Goal: Transaction & Acquisition: Purchase product/service

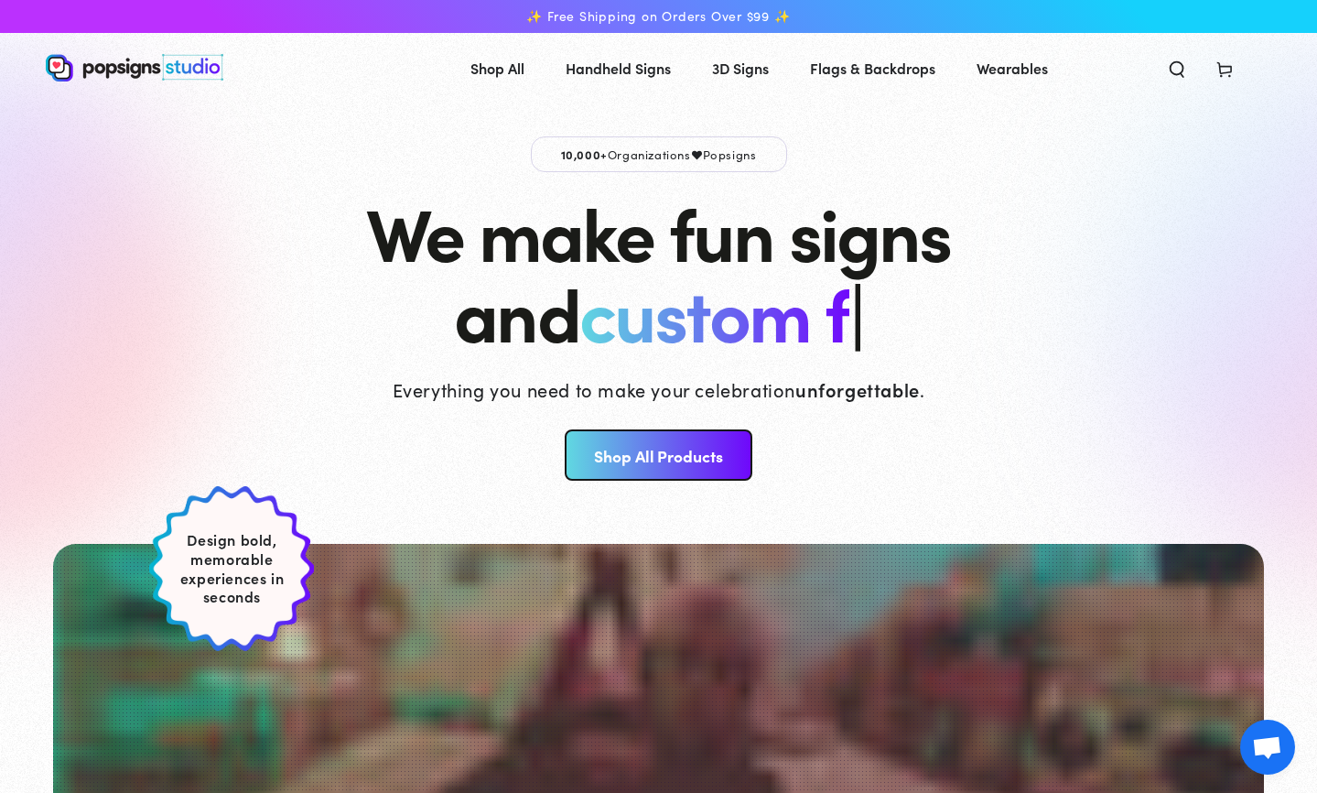
click at [605, 455] on link "Shop All Products" at bounding box center [659, 454] width 188 height 51
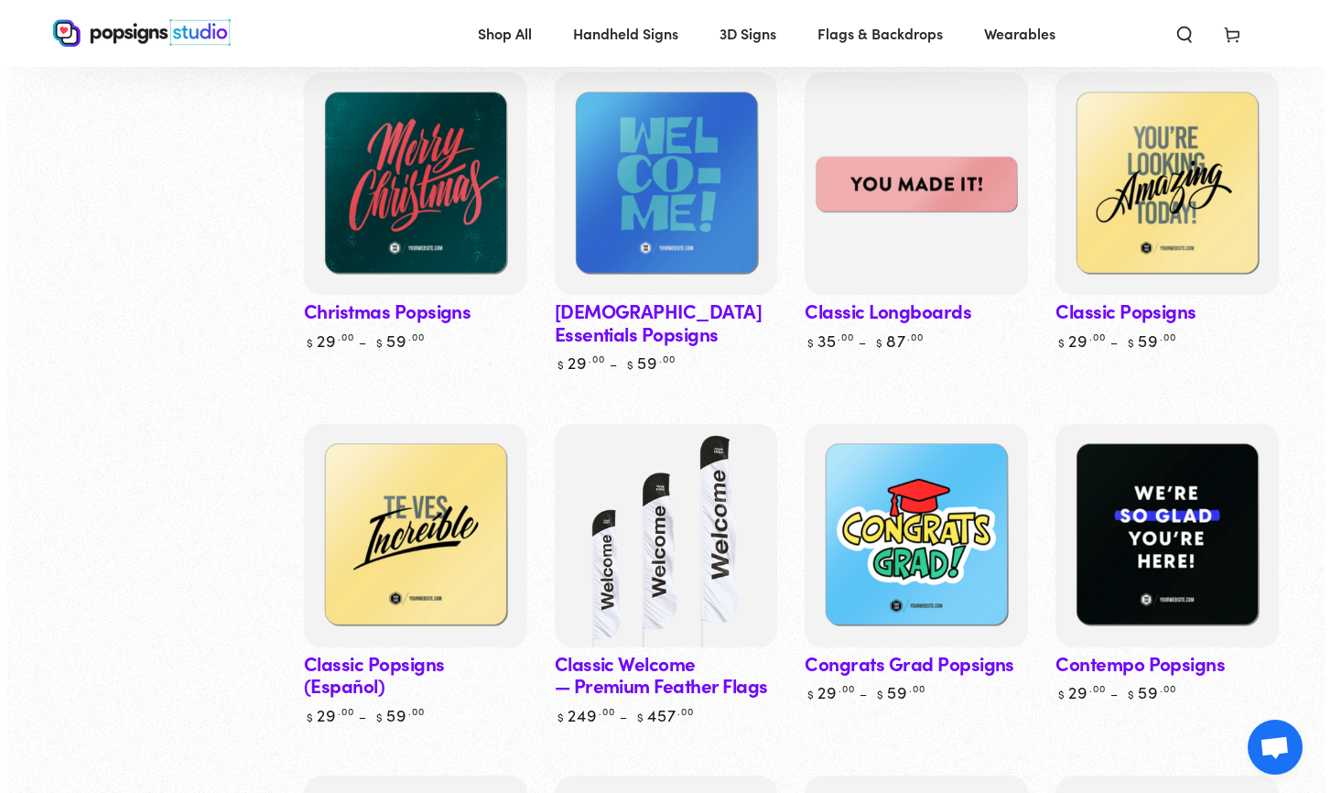
scroll to position [1473, 0]
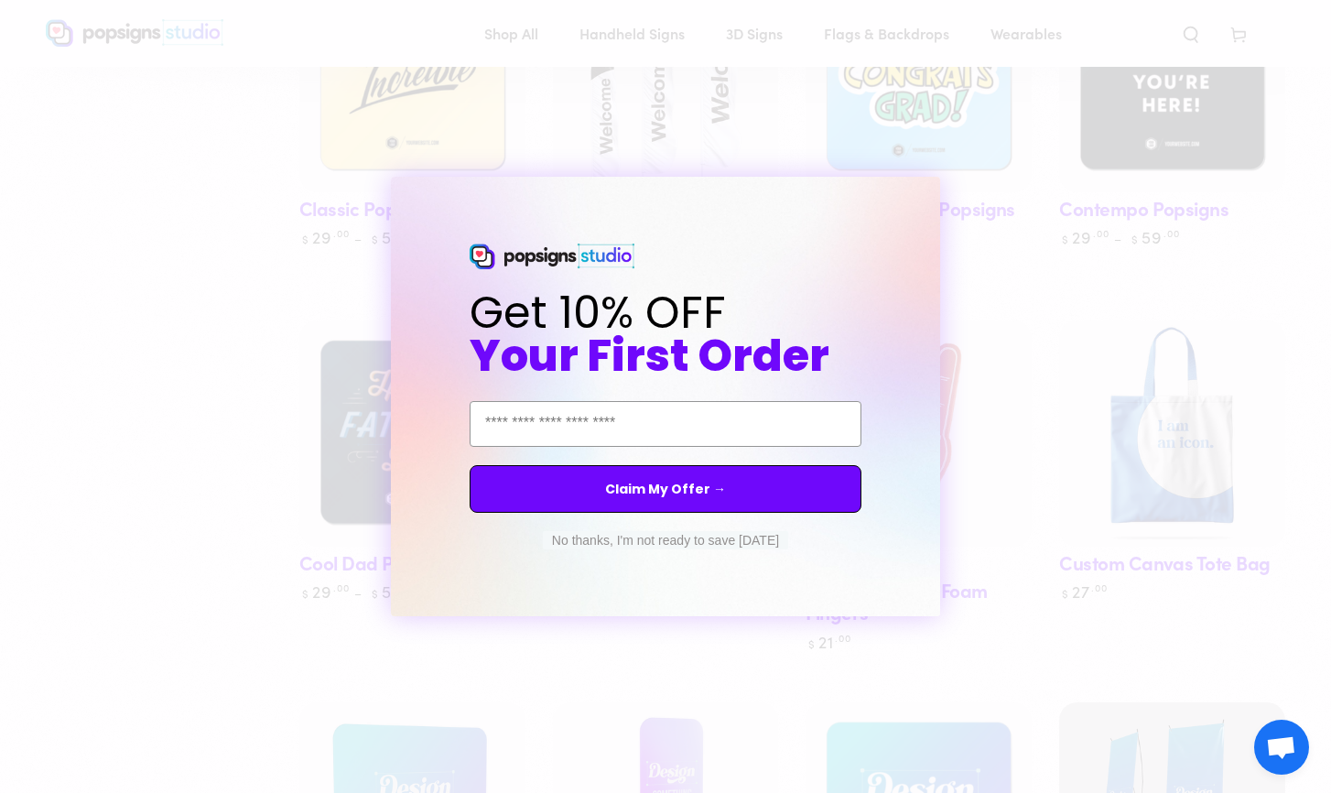
click at [572, 541] on button "No thanks, I'm not ready to save [DATE]" at bounding box center [665, 540] width 245 height 18
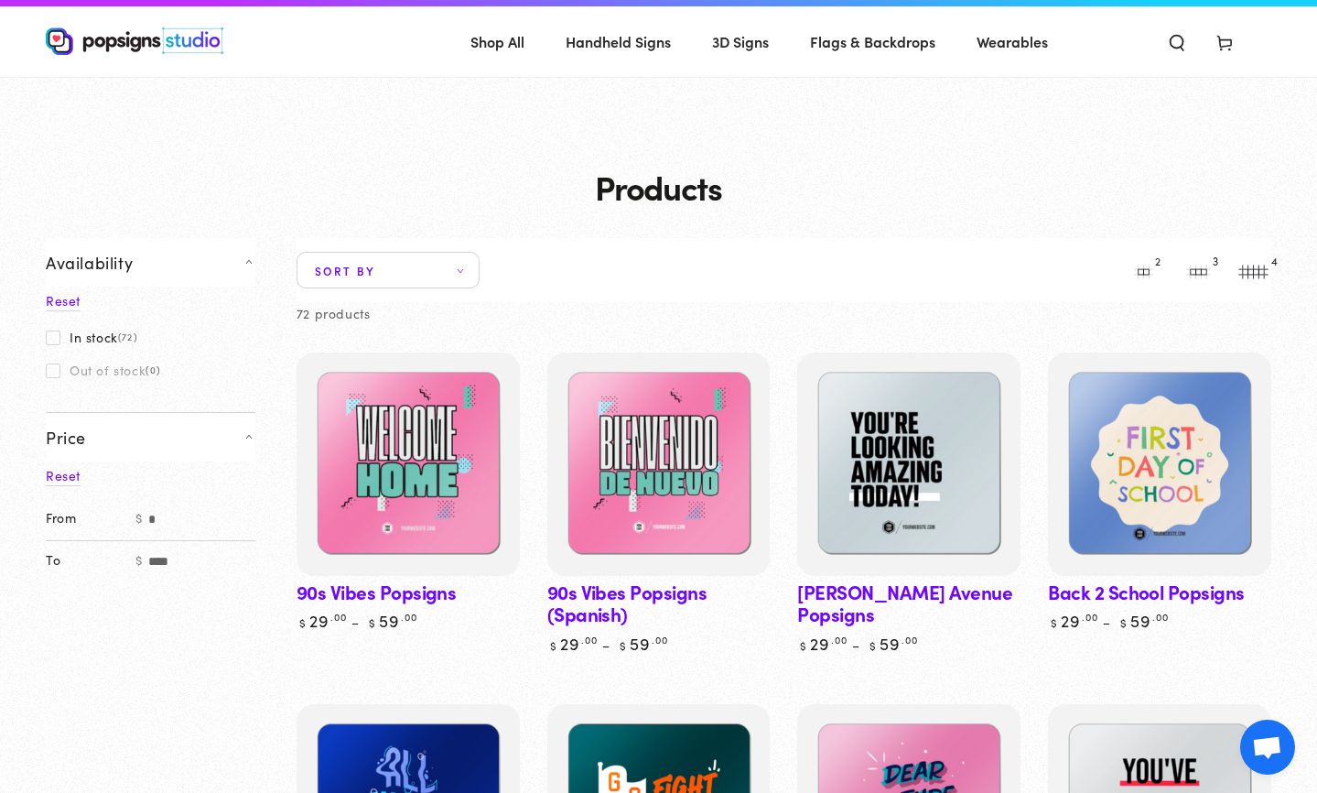
scroll to position [0, 0]
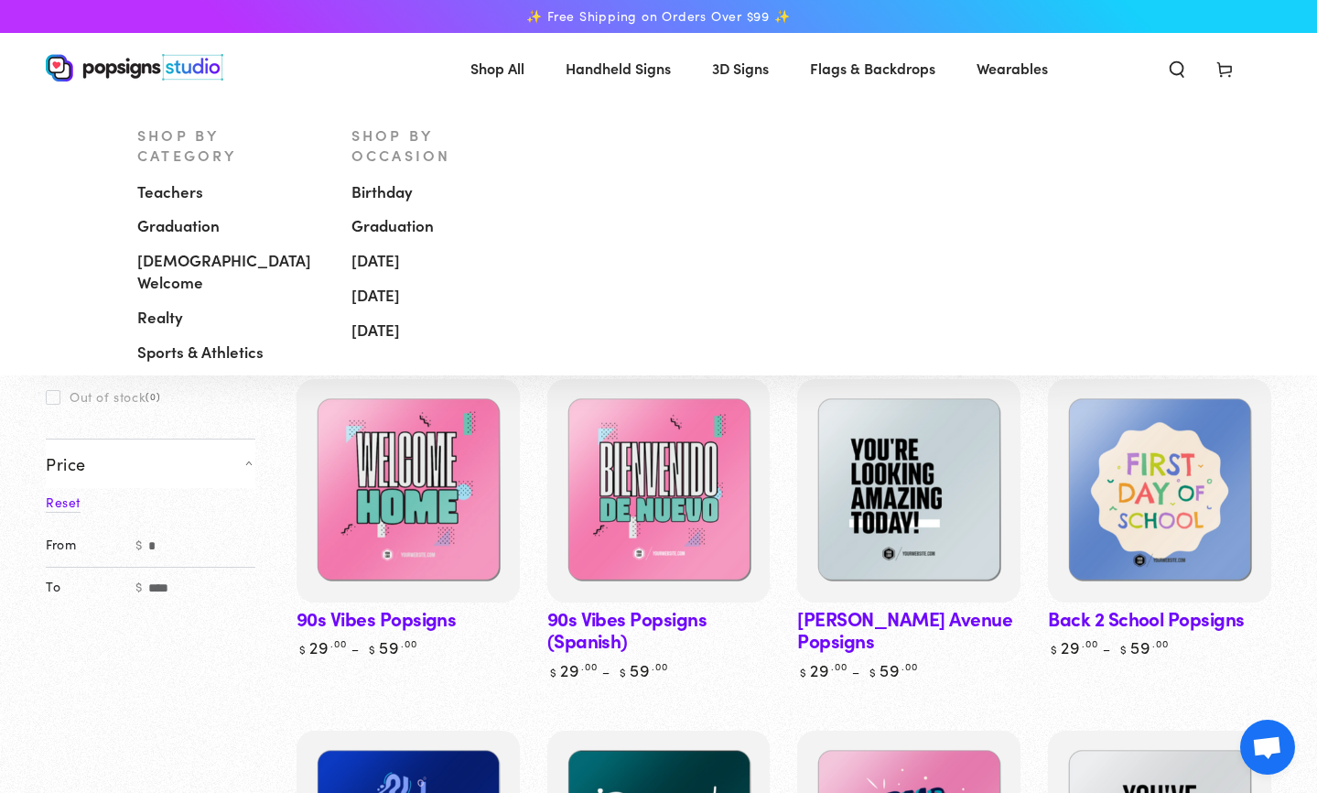
click at [643, 65] on span "Handheld Signs" at bounding box center [618, 68] width 105 height 27
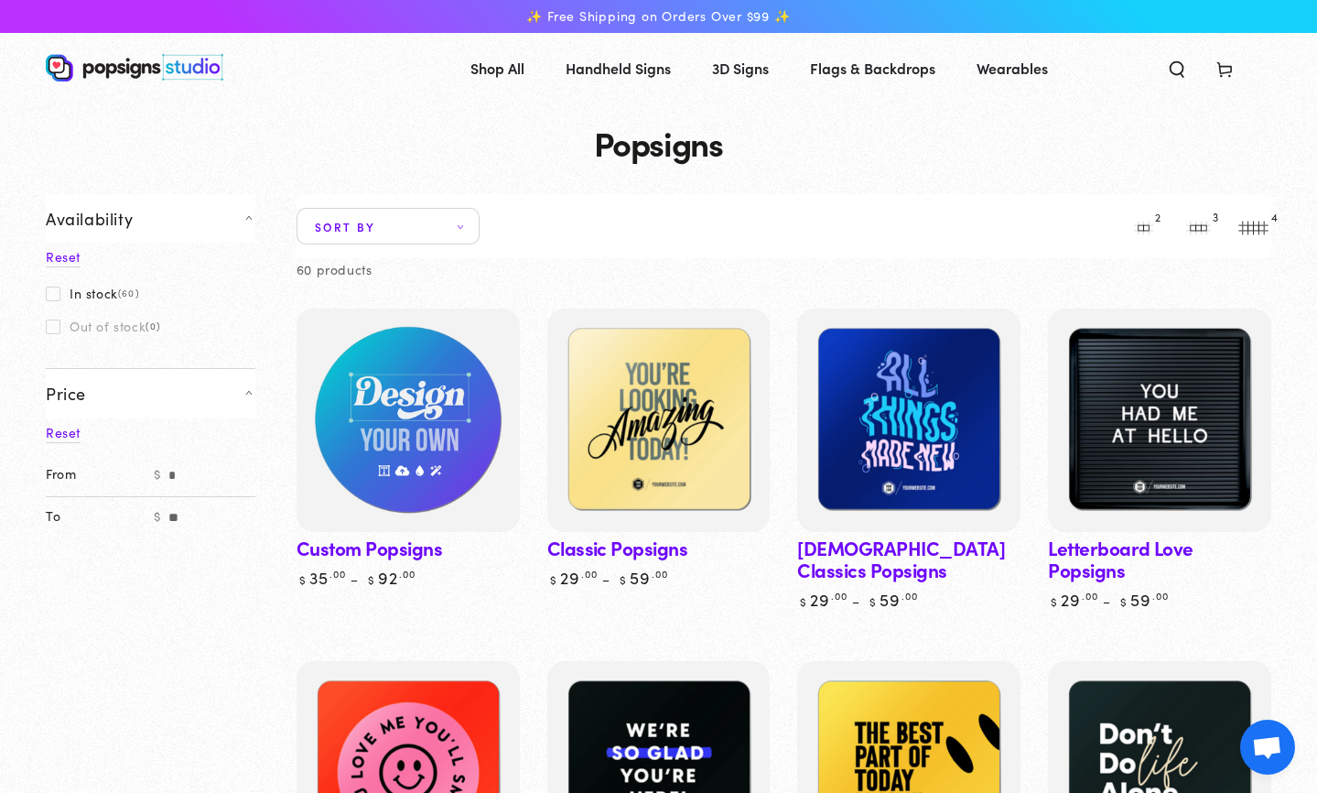
click at [442, 404] on img at bounding box center [408, 421] width 230 height 230
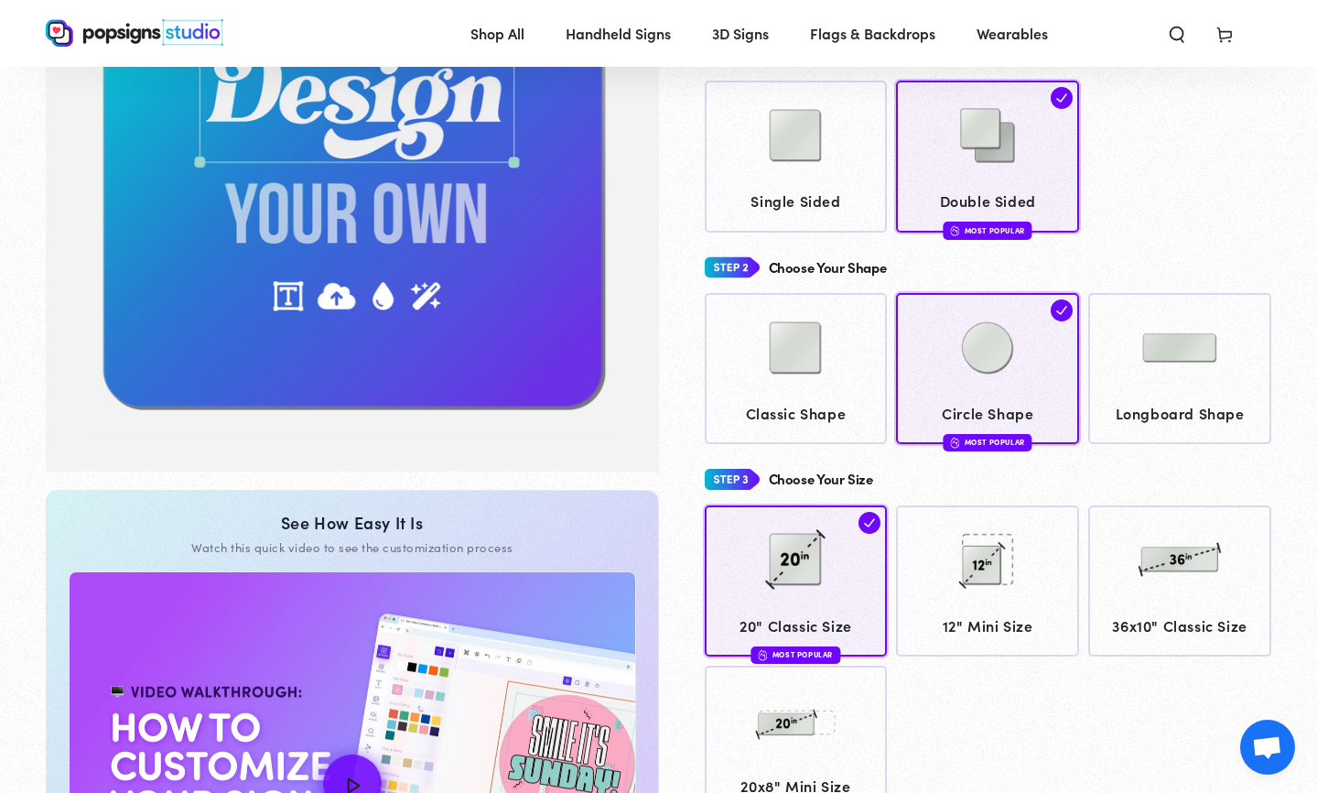
scroll to position [271, 0]
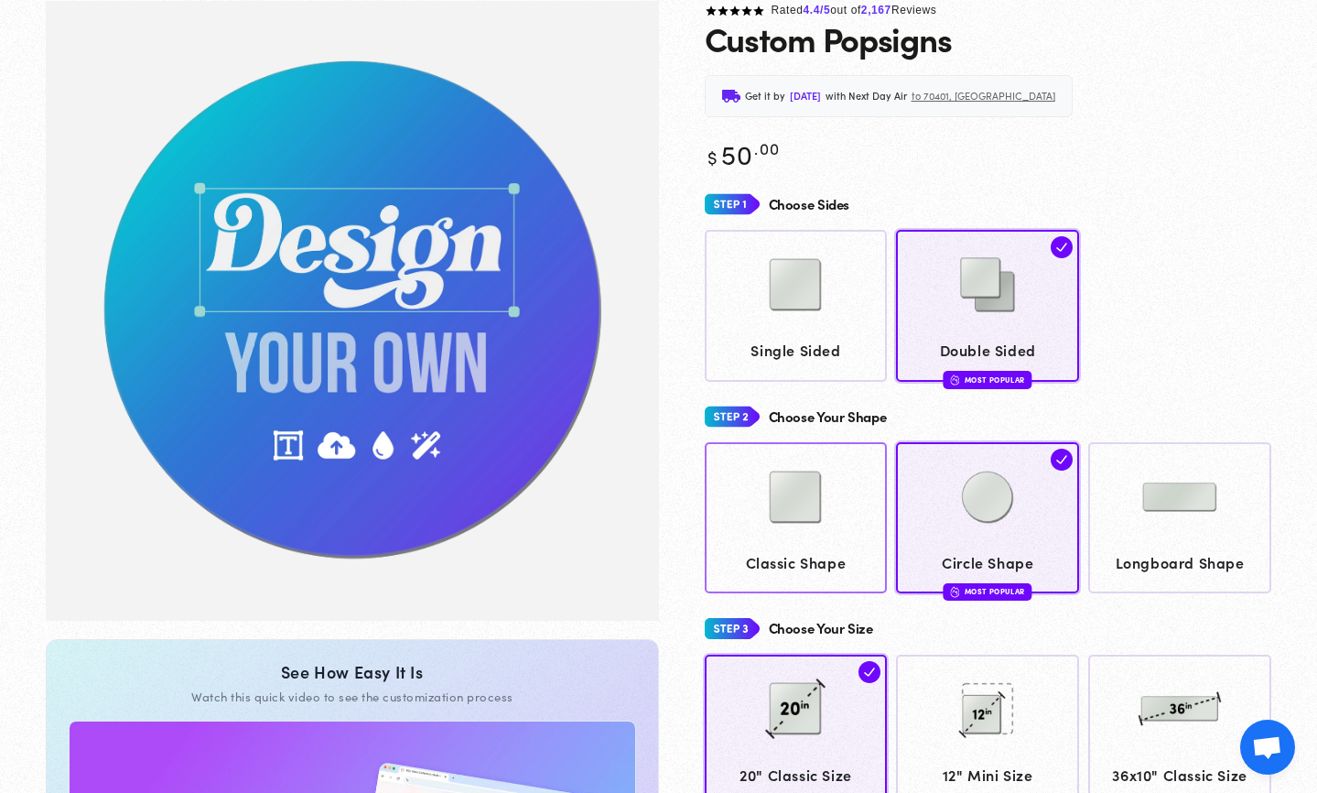
scroll to position [136, 0]
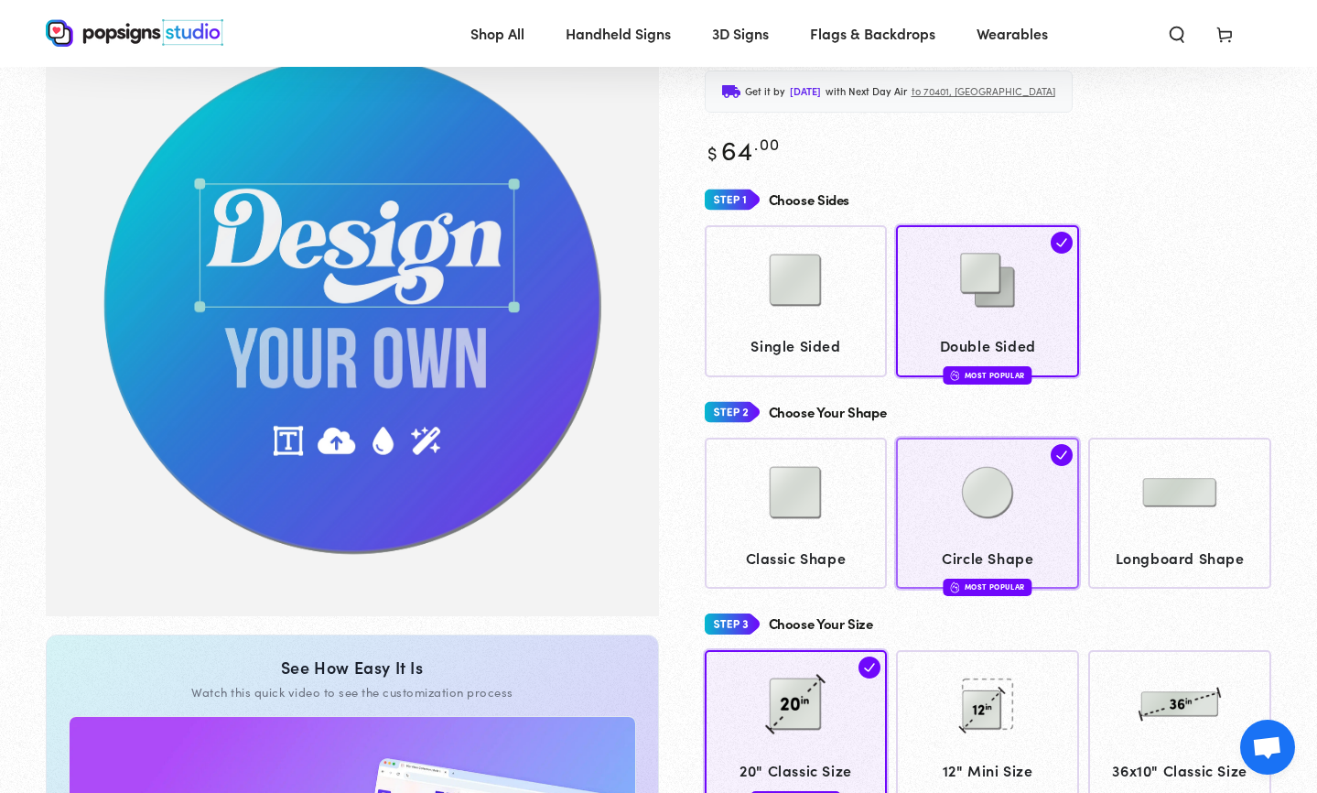
drag, startPoint x: 989, startPoint y: 504, endPoint x: 942, endPoint y: 509, distance: 47.8
click at [989, 504] on img at bounding box center [988, 493] width 92 height 92
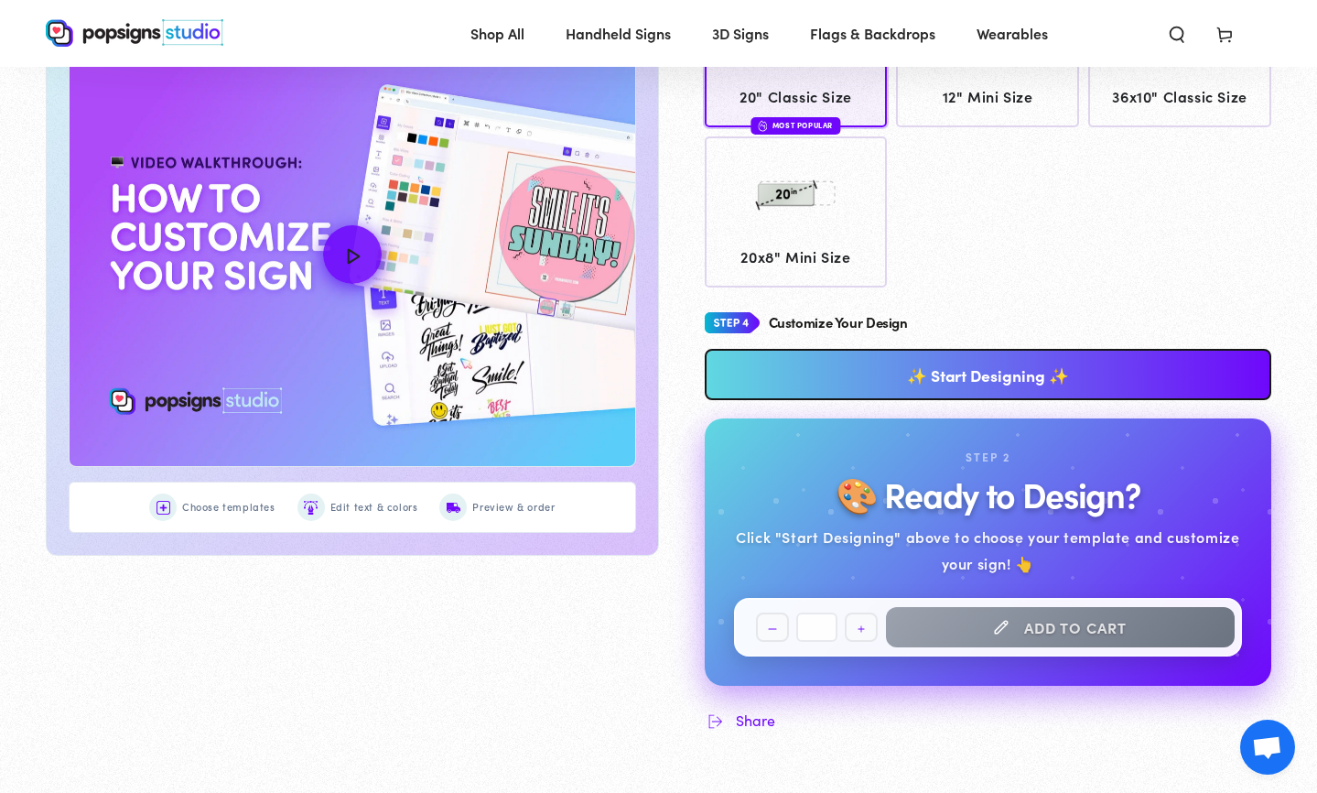
scroll to position [869, 0]
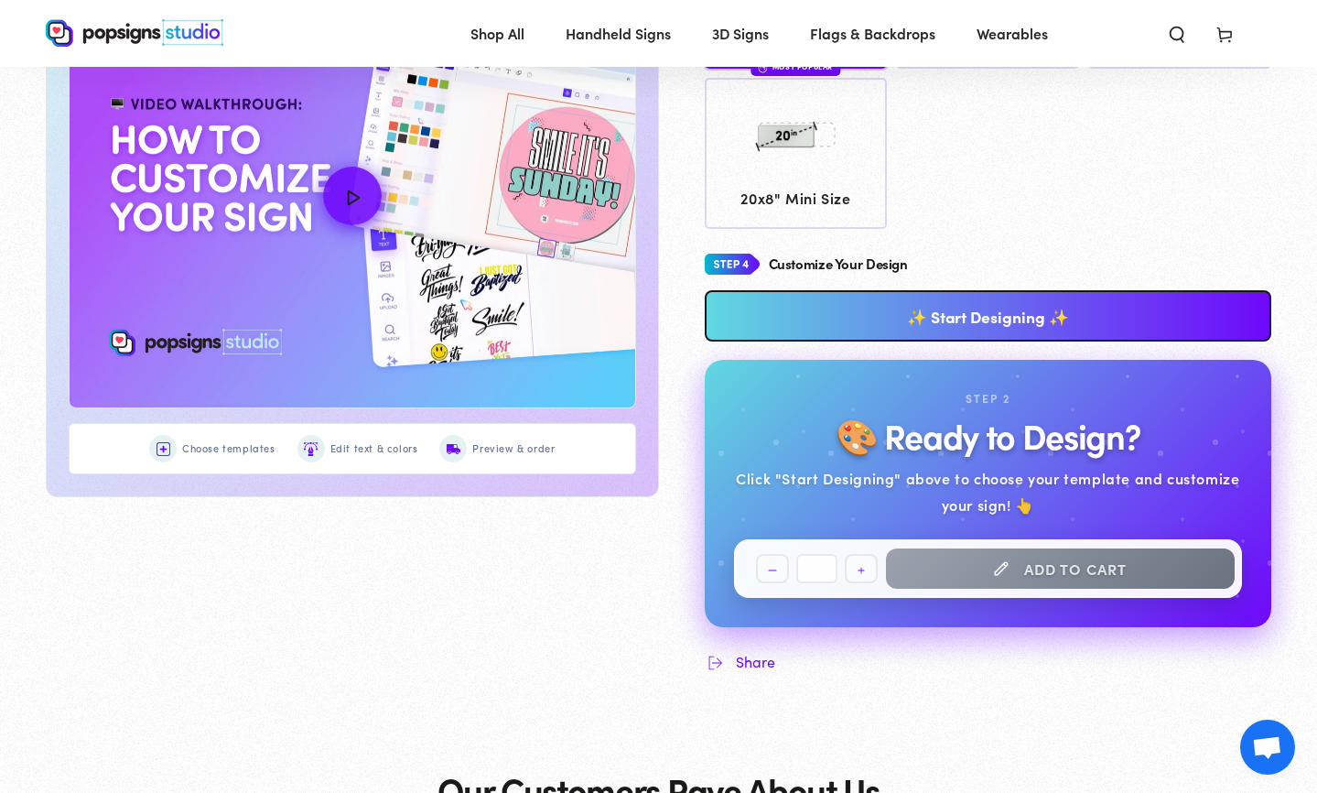
click at [957, 322] on link "✨ Start Designing ✨" at bounding box center [989, 315] width 568 height 51
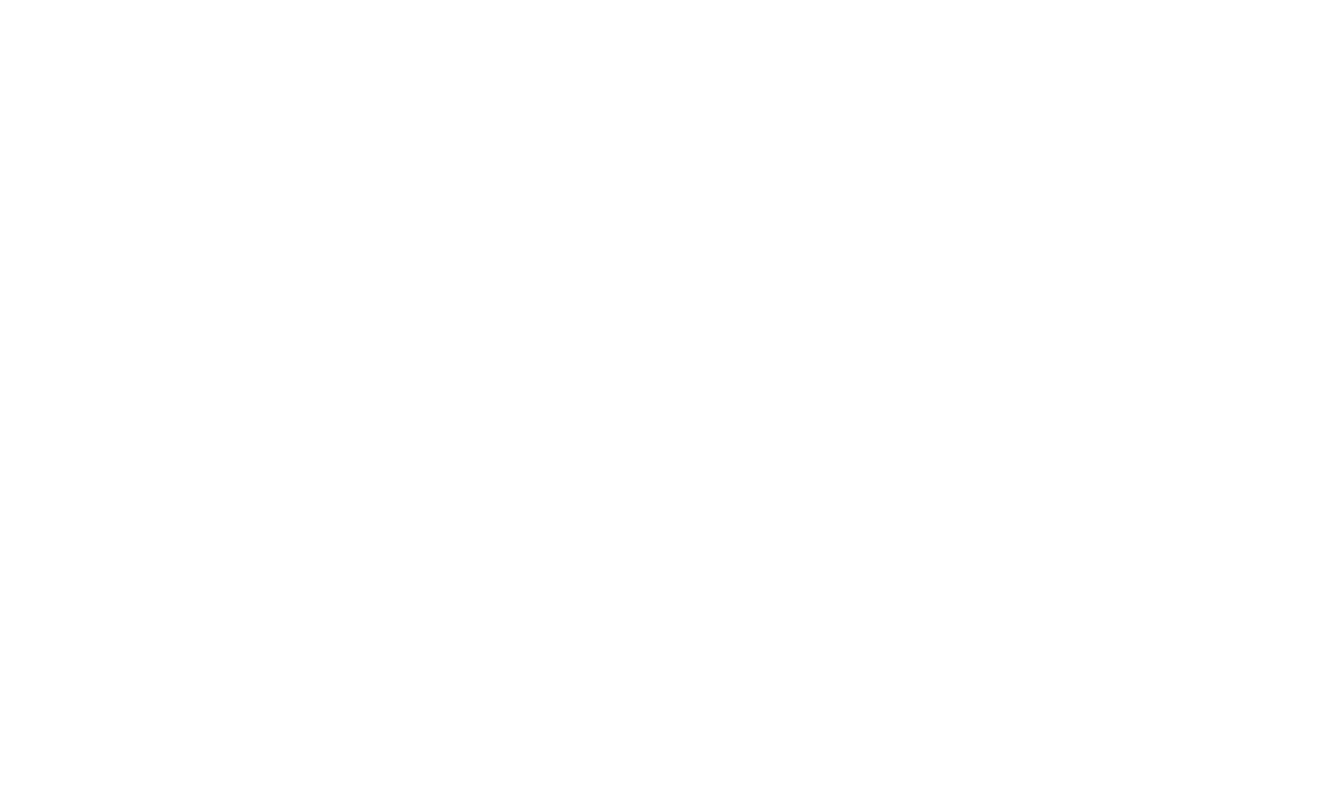
scroll to position [0, 0]
type textarea "An ancient tree with a door leading to a magical world"
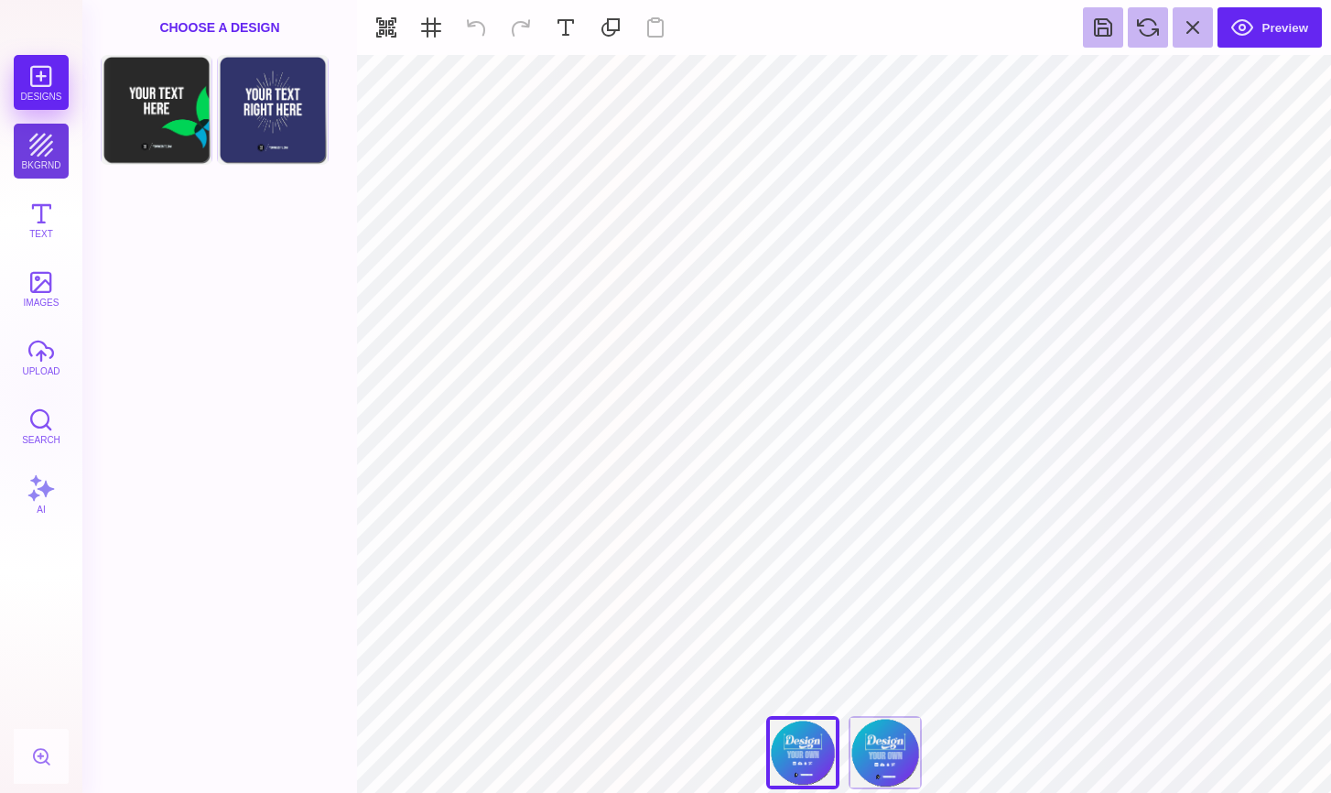
click at [52, 152] on button "bkgrnd" at bounding box center [41, 151] width 55 height 55
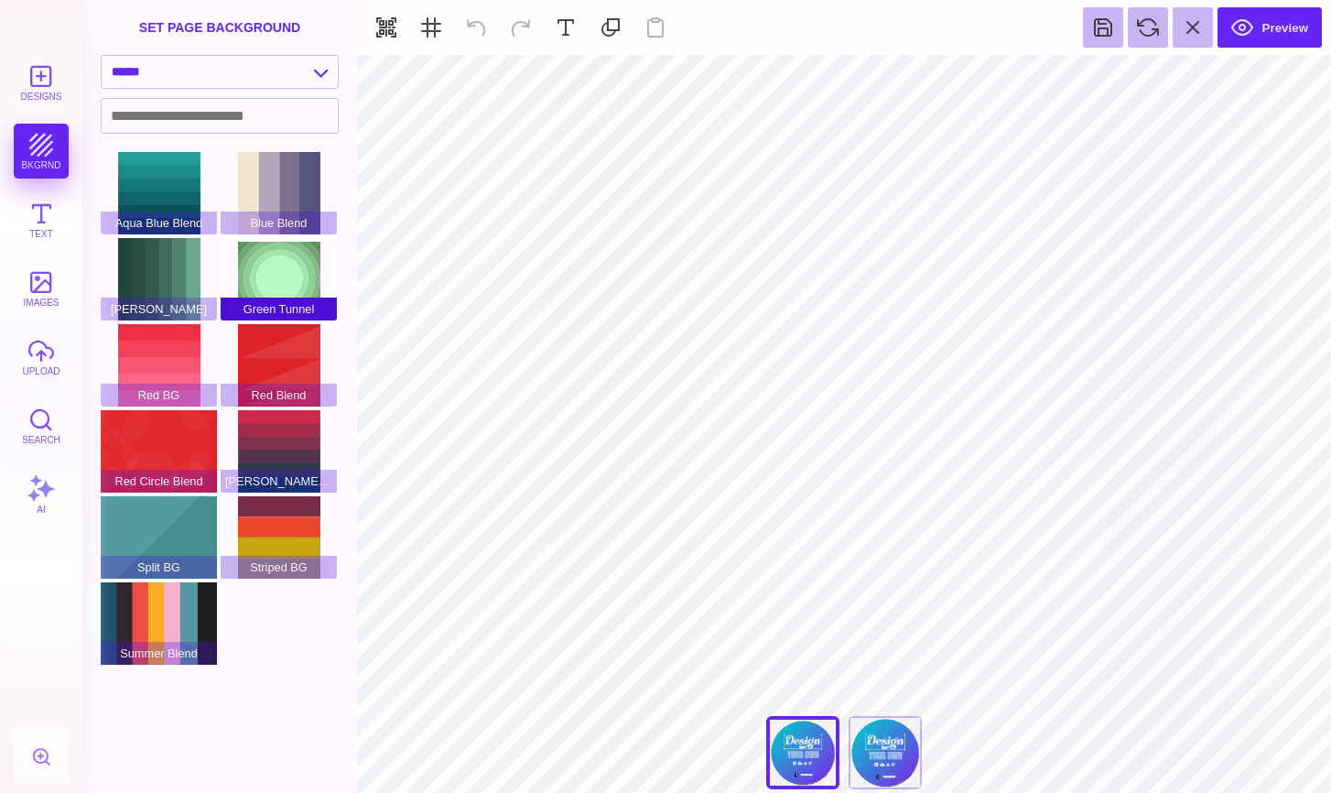
click at [286, 286] on div "Green Tunnel" at bounding box center [279, 279] width 116 height 82
click at [166, 193] on div "Aqua Blue Blend" at bounding box center [159, 193] width 116 height 82
click at [161, 274] on div "Green BG" at bounding box center [159, 279] width 116 height 82
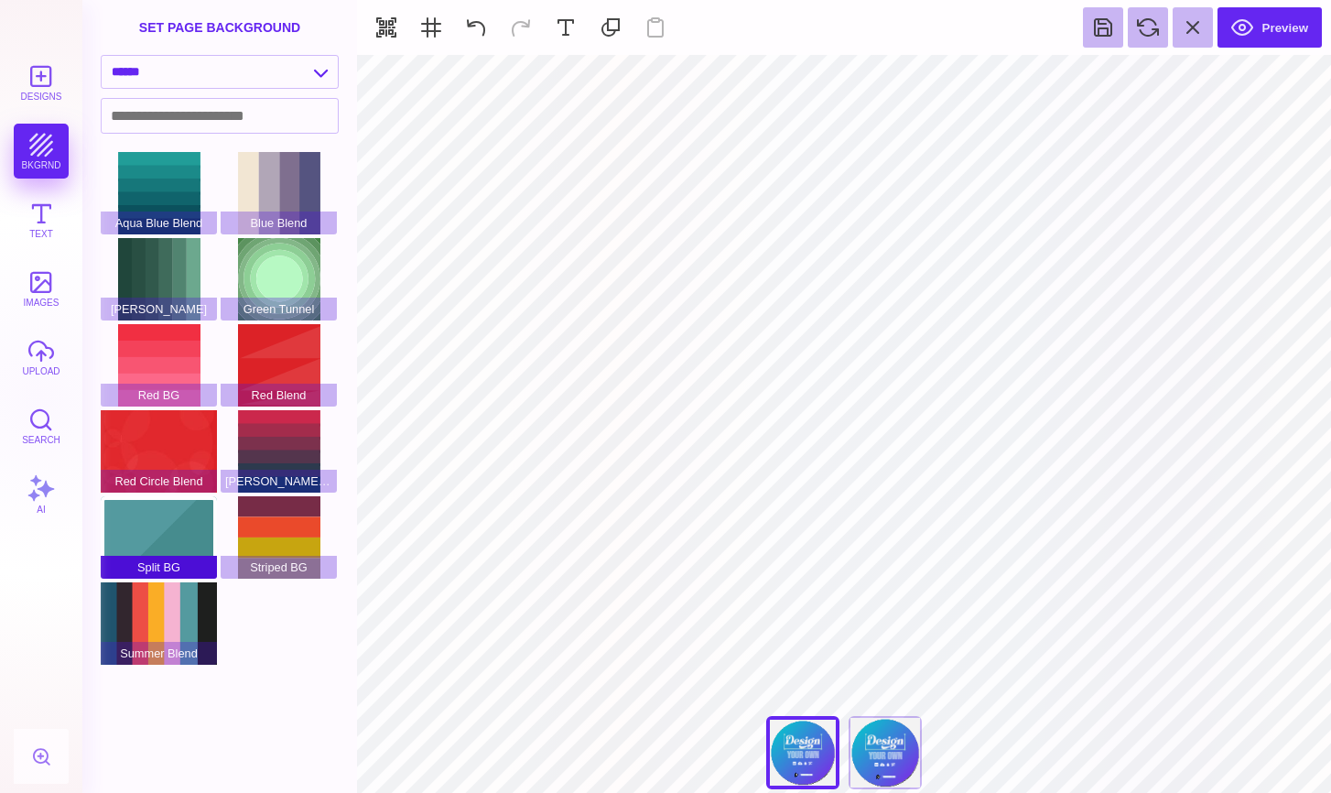
click at [161, 552] on div "Split BG" at bounding box center [159, 537] width 116 height 82
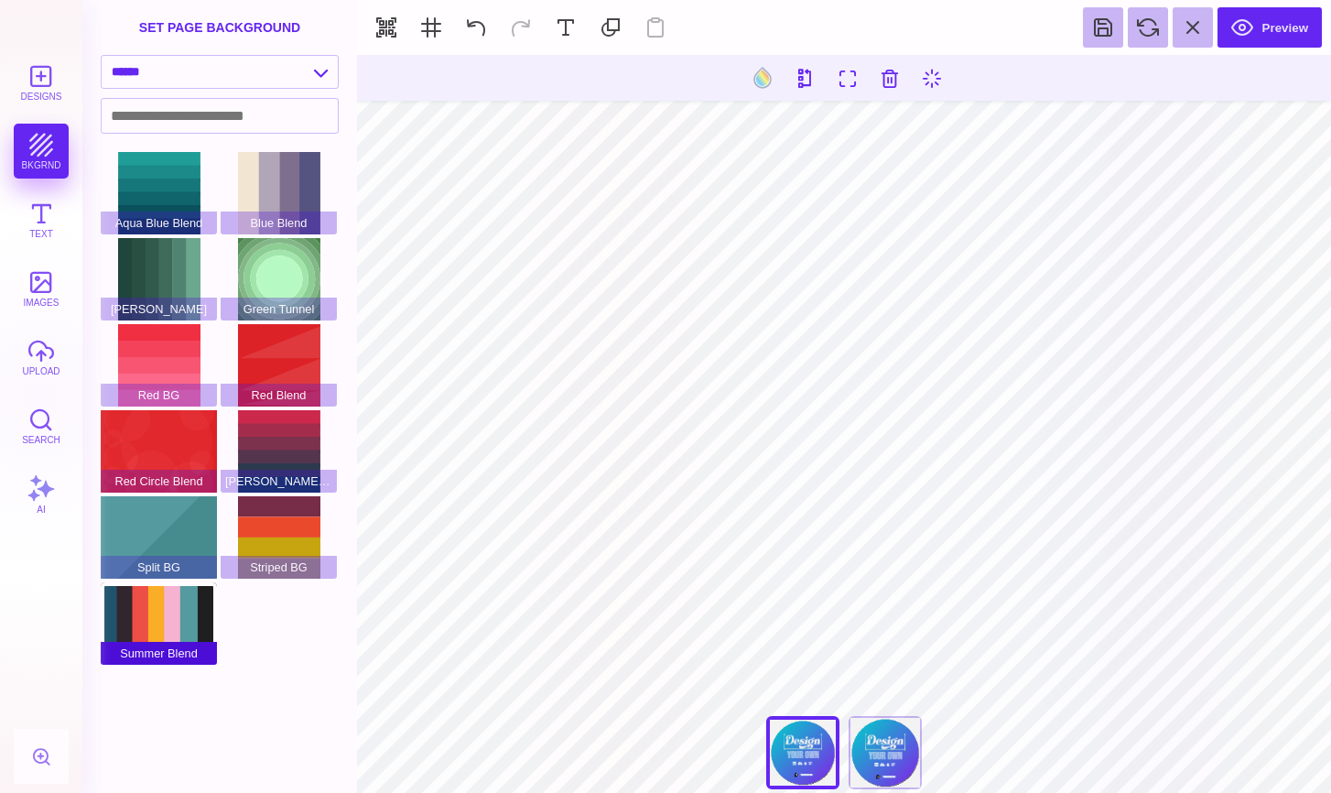
click at [160, 619] on div "Summer Blend" at bounding box center [159, 623] width 116 height 82
click at [319, 88] on select "**********" at bounding box center [220, 72] width 236 height 32
click at [53, 218] on button "Text" at bounding box center [41, 219] width 55 height 55
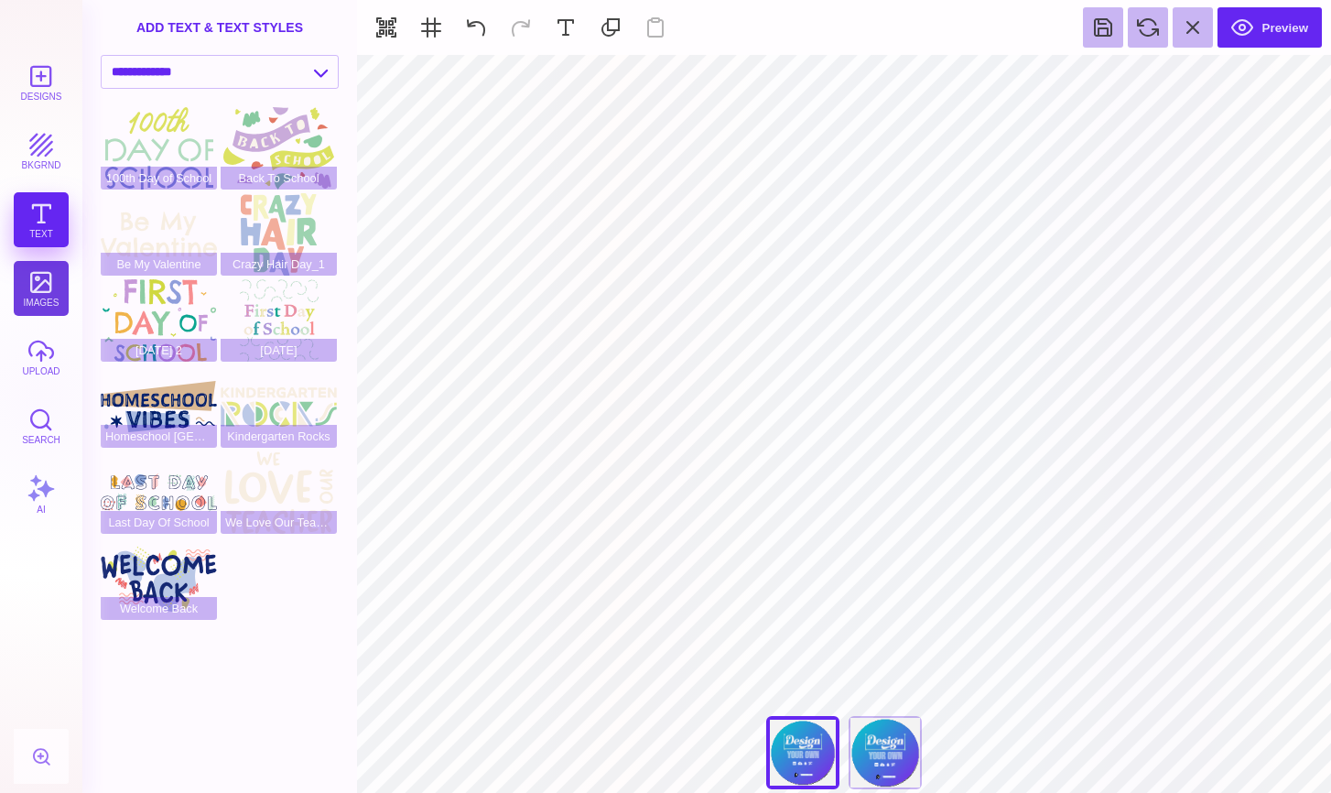
click at [47, 288] on button "images" at bounding box center [41, 288] width 55 height 55
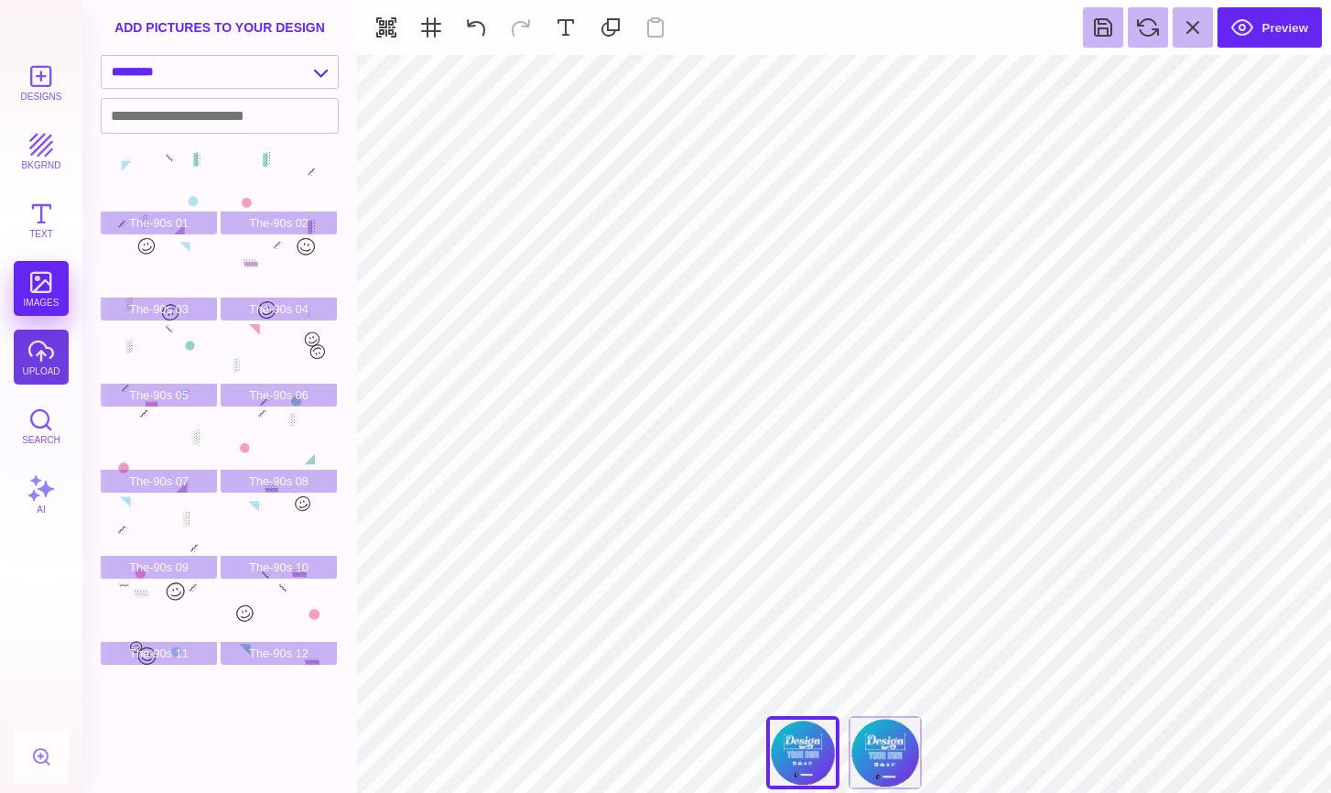
click at [43, 355] on button "upload" at bounding box center [41, 357] width 55 height 55
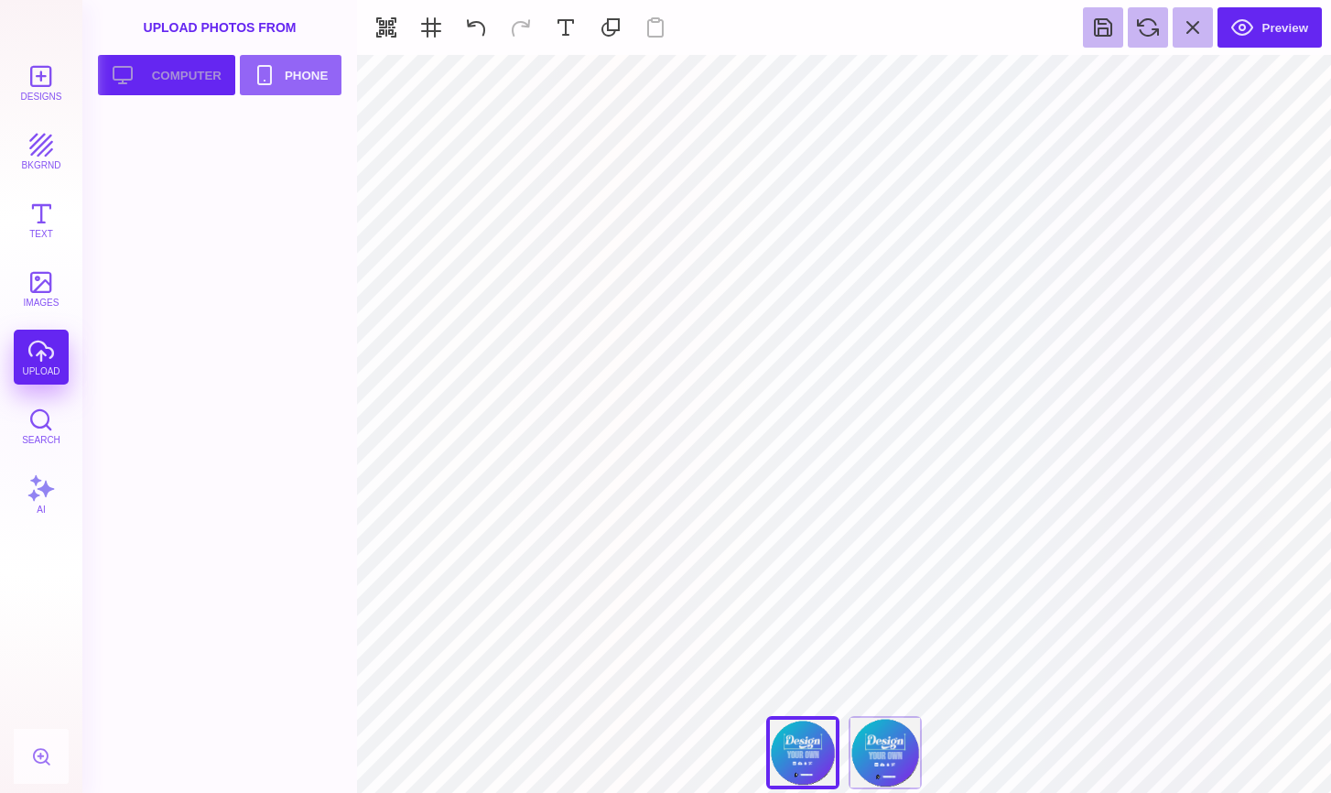
click at [175, 81] on button "Upload your artwork Computer" at bounding box center [166, 75] width 137 height 40
click at [47, 356] on div "Designs bkgrnd Text images upload Search AI" at bounding box center [41, 424] width 82 height 738
click at [137, 92] on button "Upload your artwork Computer" at bounding box center [166, 75] width 137 height 40
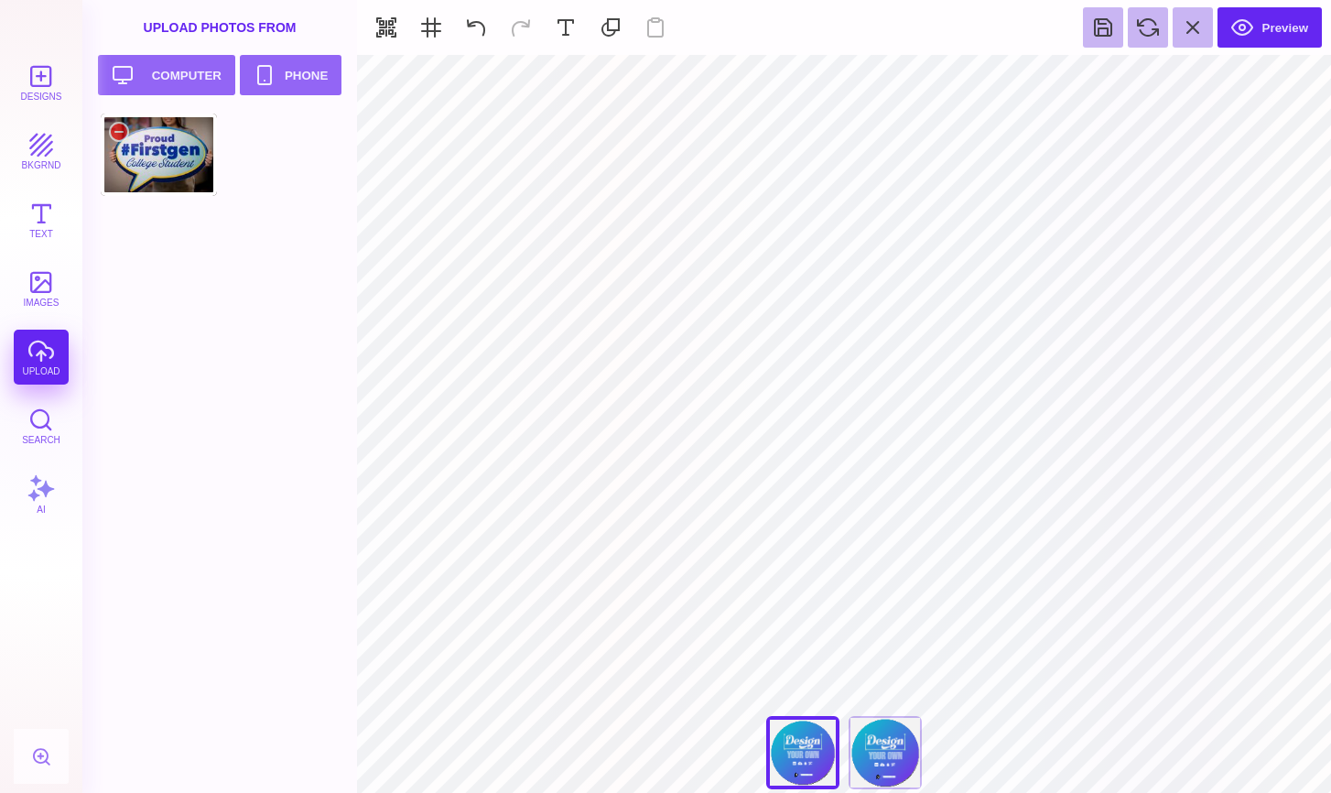
click at [200, 137] on div at bounding box center [159, 155] width 116 height 82
type input "#000000"
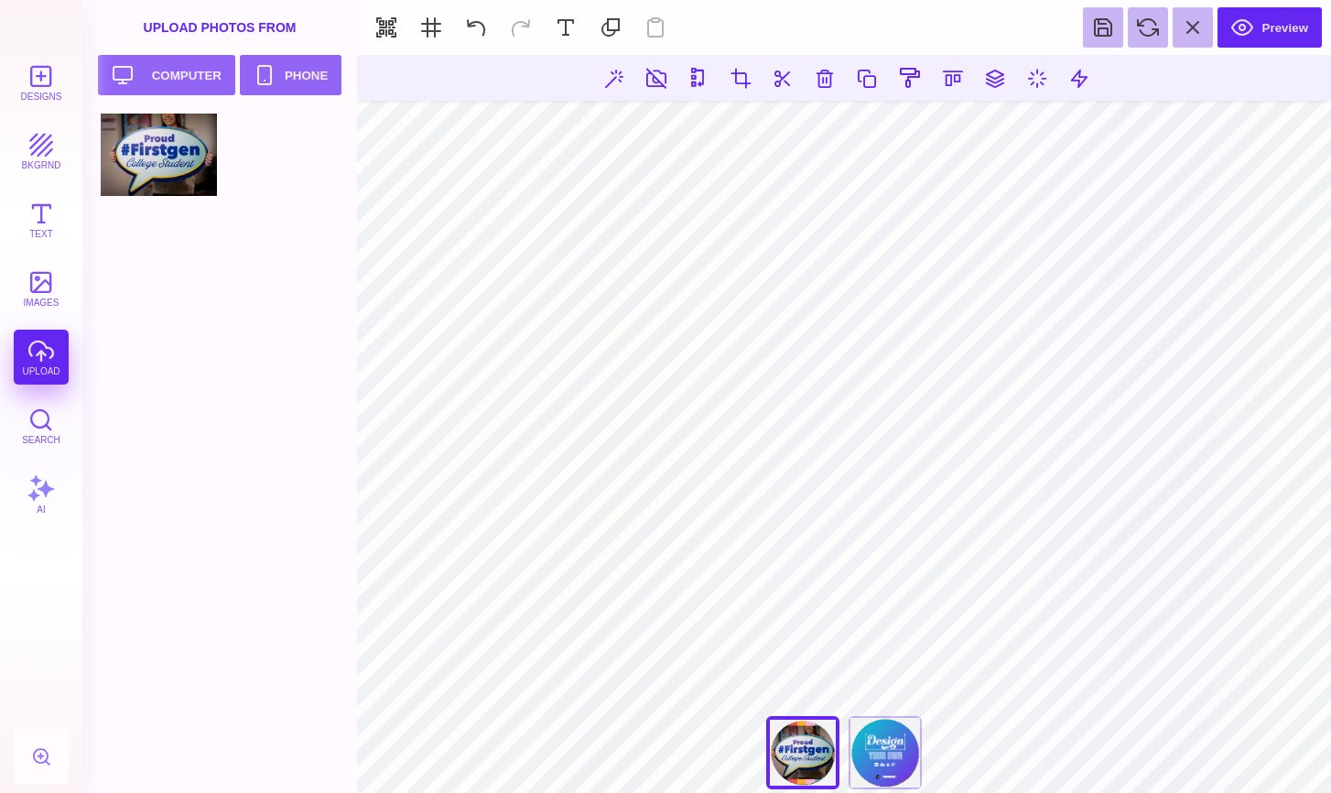
click at [849, 94] on section "***** **** Front Back" at bounding box center [844, 424] width 974 height 738
click at [469, 792] on html "Designs bkgrnd Text images upload Search AI set page background" at bounding box center [665, 396] width 1331 height 793
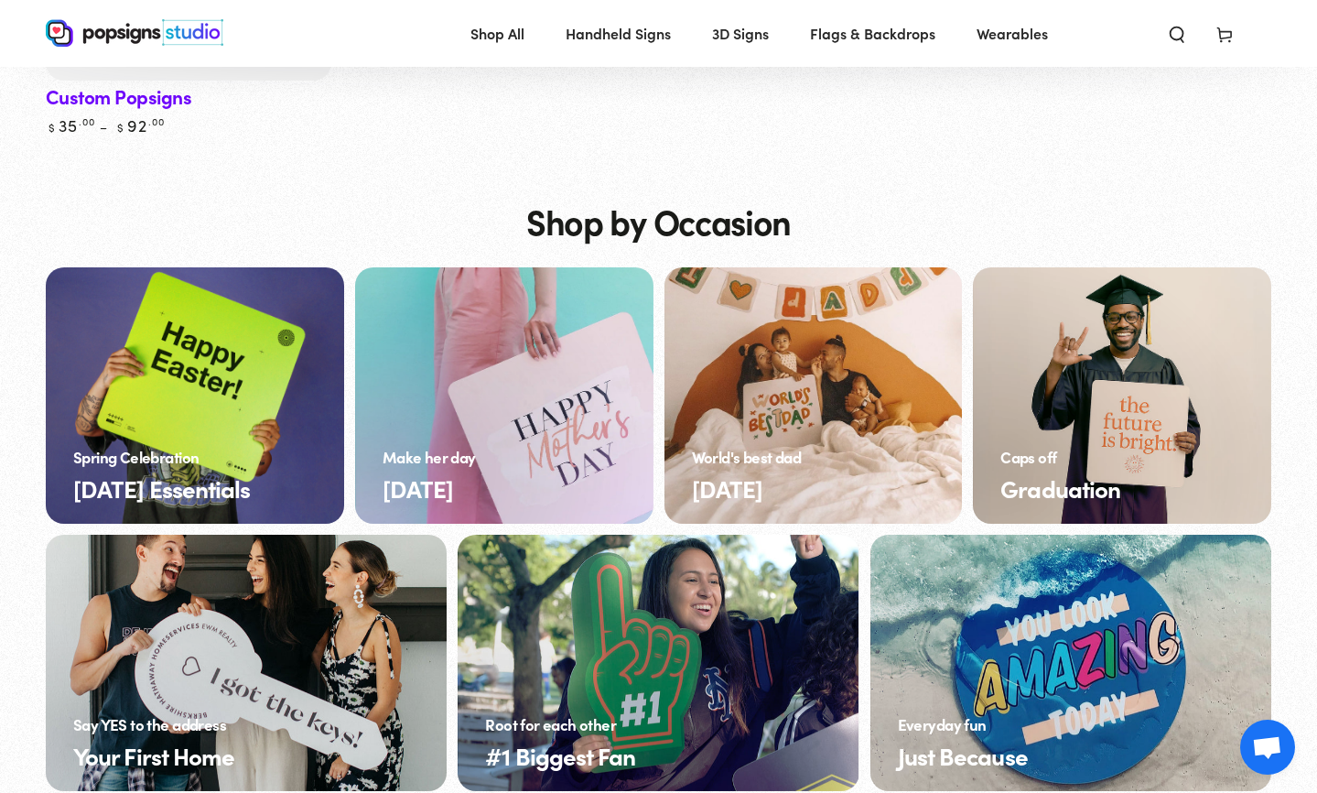
scroll to position [5950, 0]
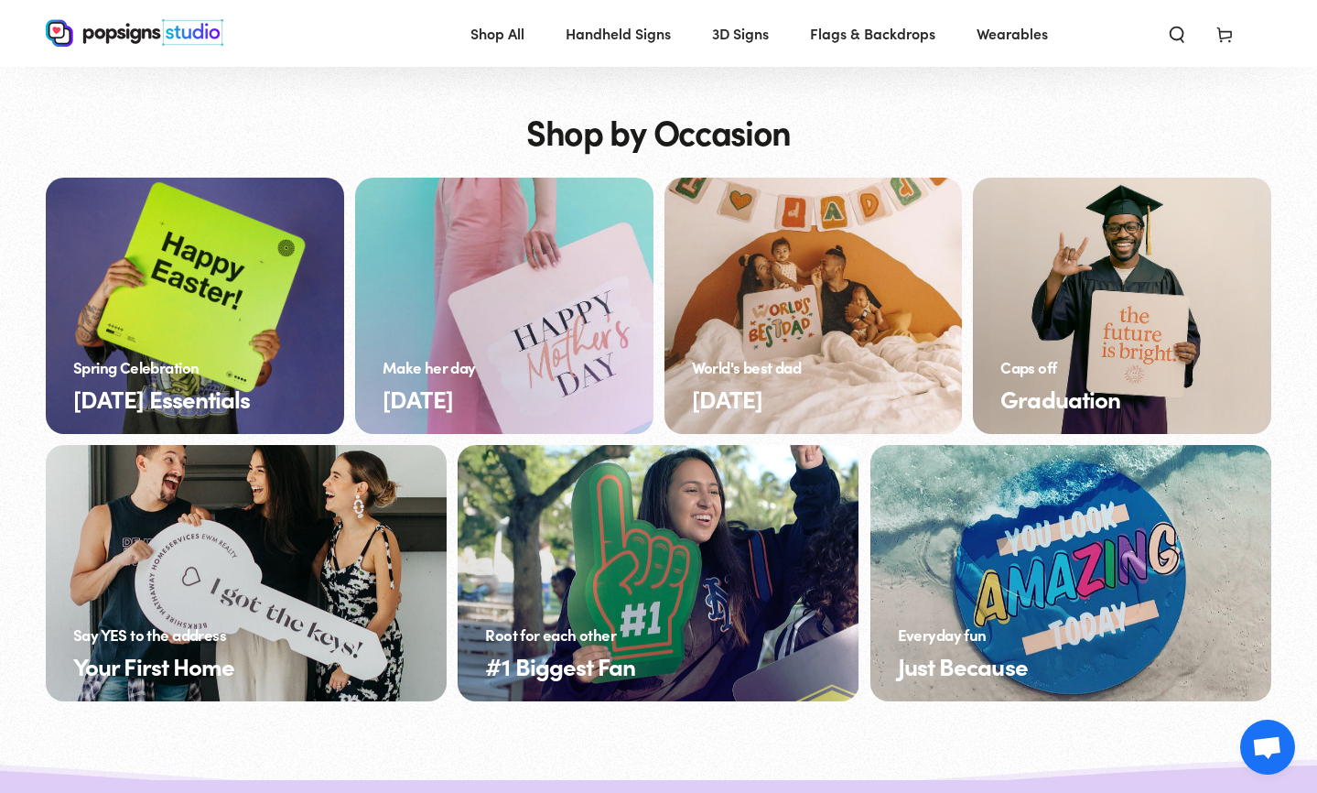
click at [132, 562] on link "Your First Home" at bounding box center [246, 573] width 401 height 256
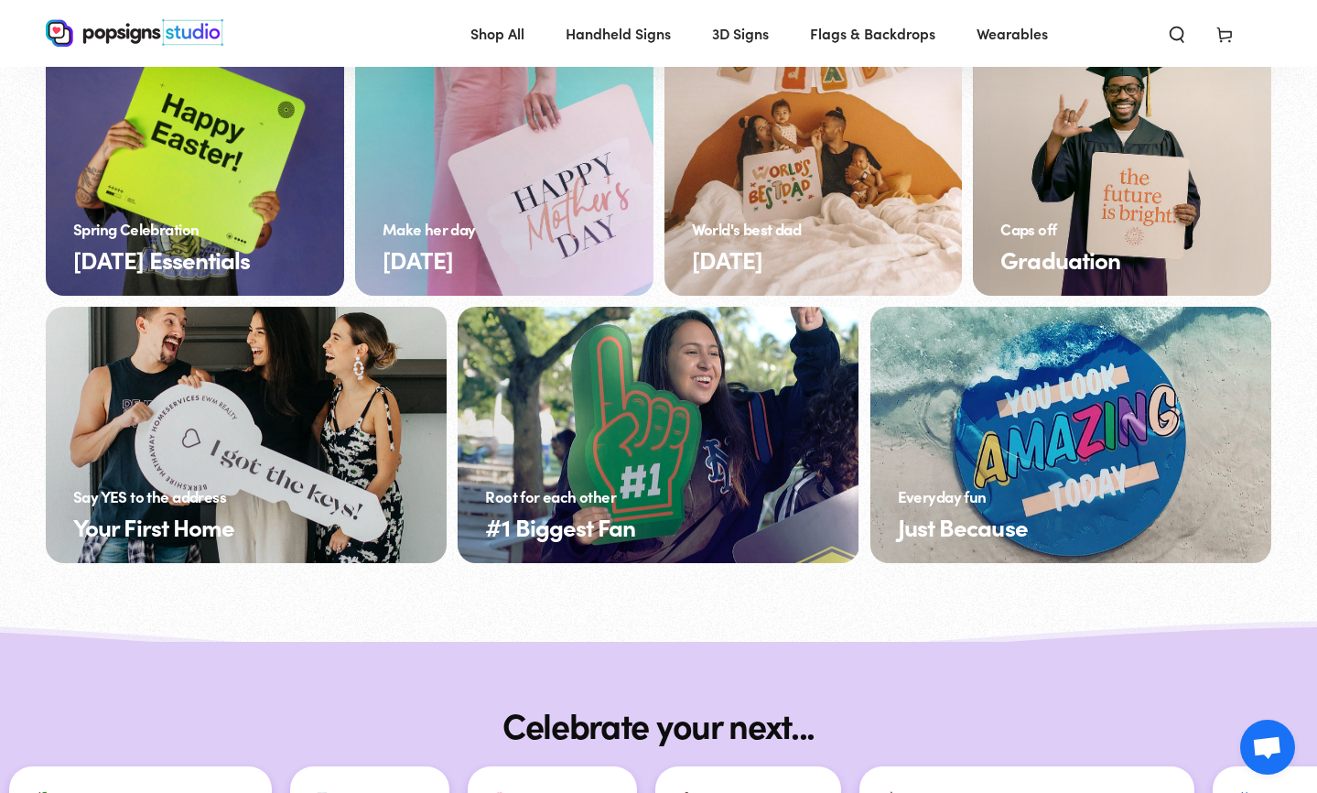
scroll to position [1465, 0]
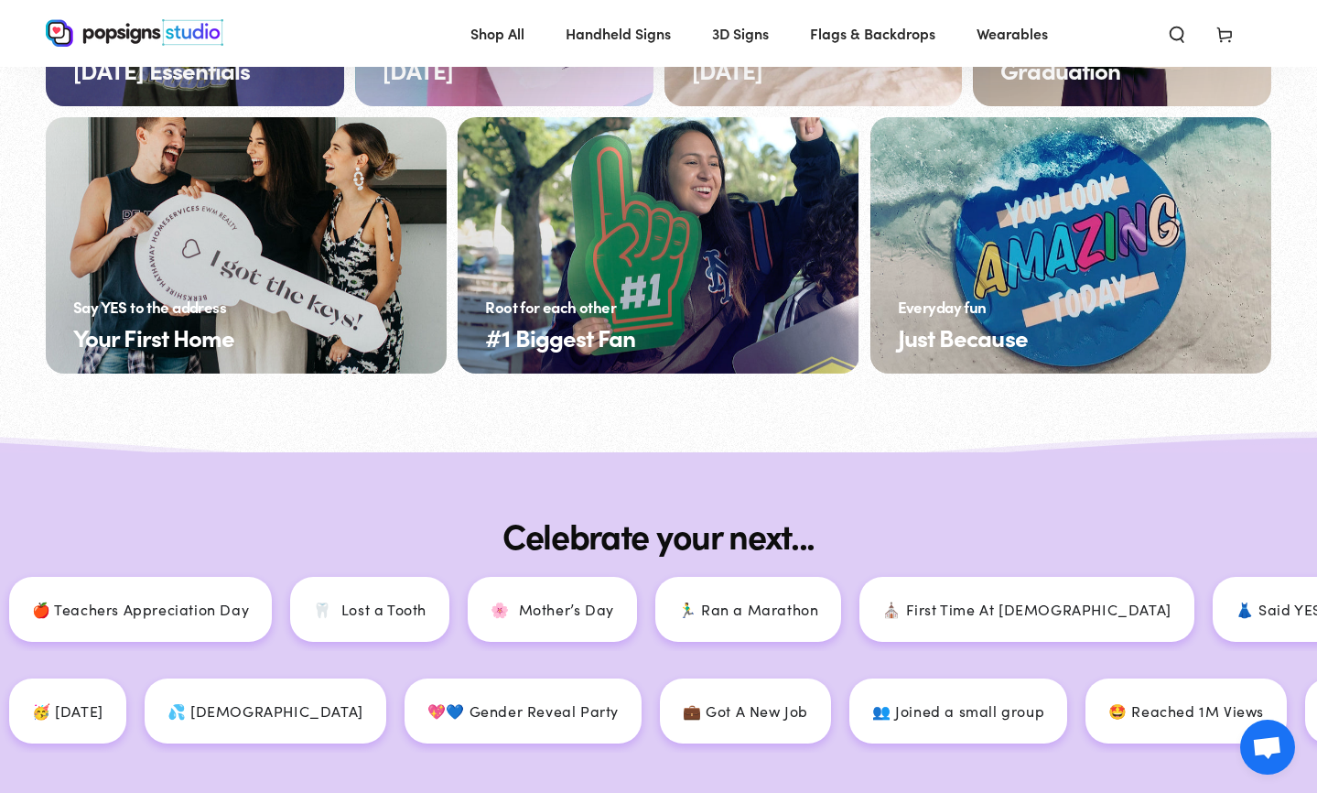
click at [715, 257] on link "#1 Biggest Fan" at bounding box center [658, 245] width 401 height 256
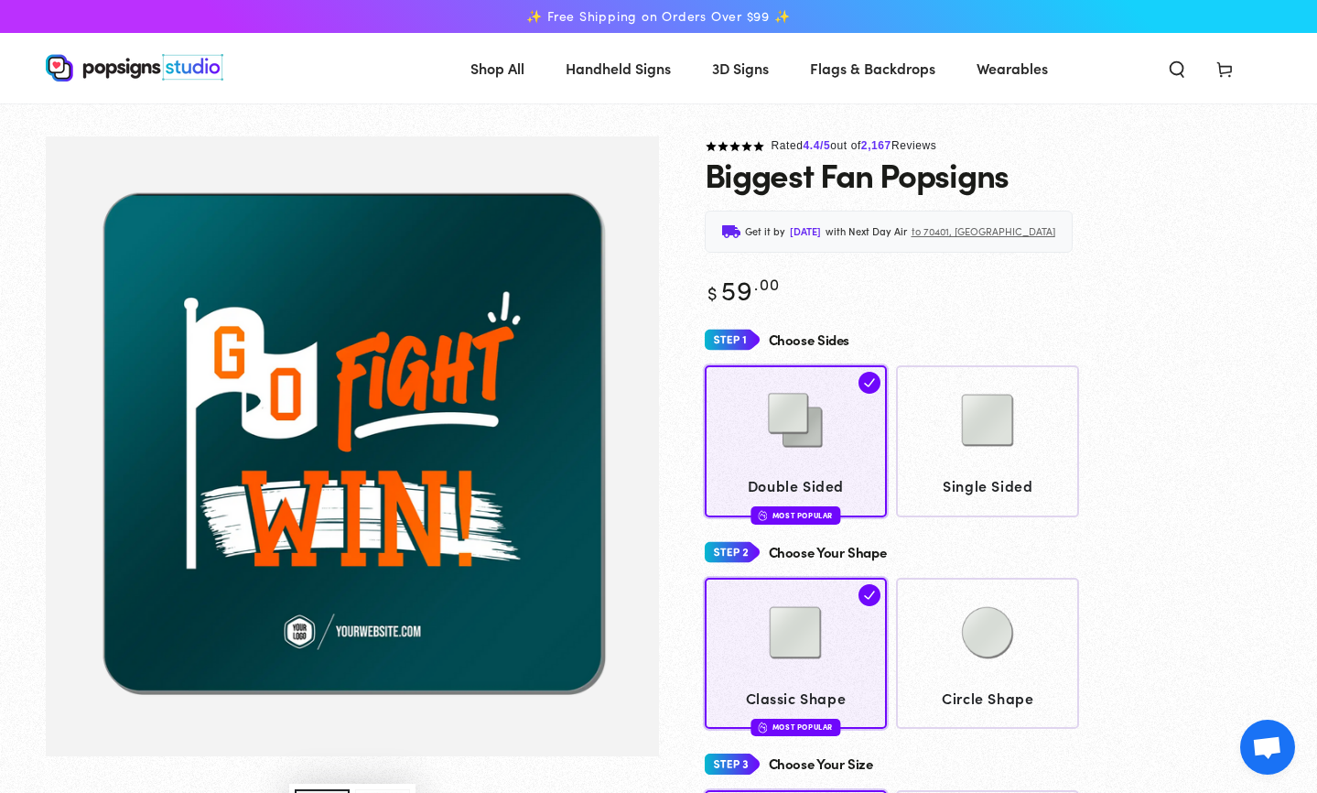
click at [752, 65] on span "3D Signs" at bounding box center [740, 68] width 57 height 27
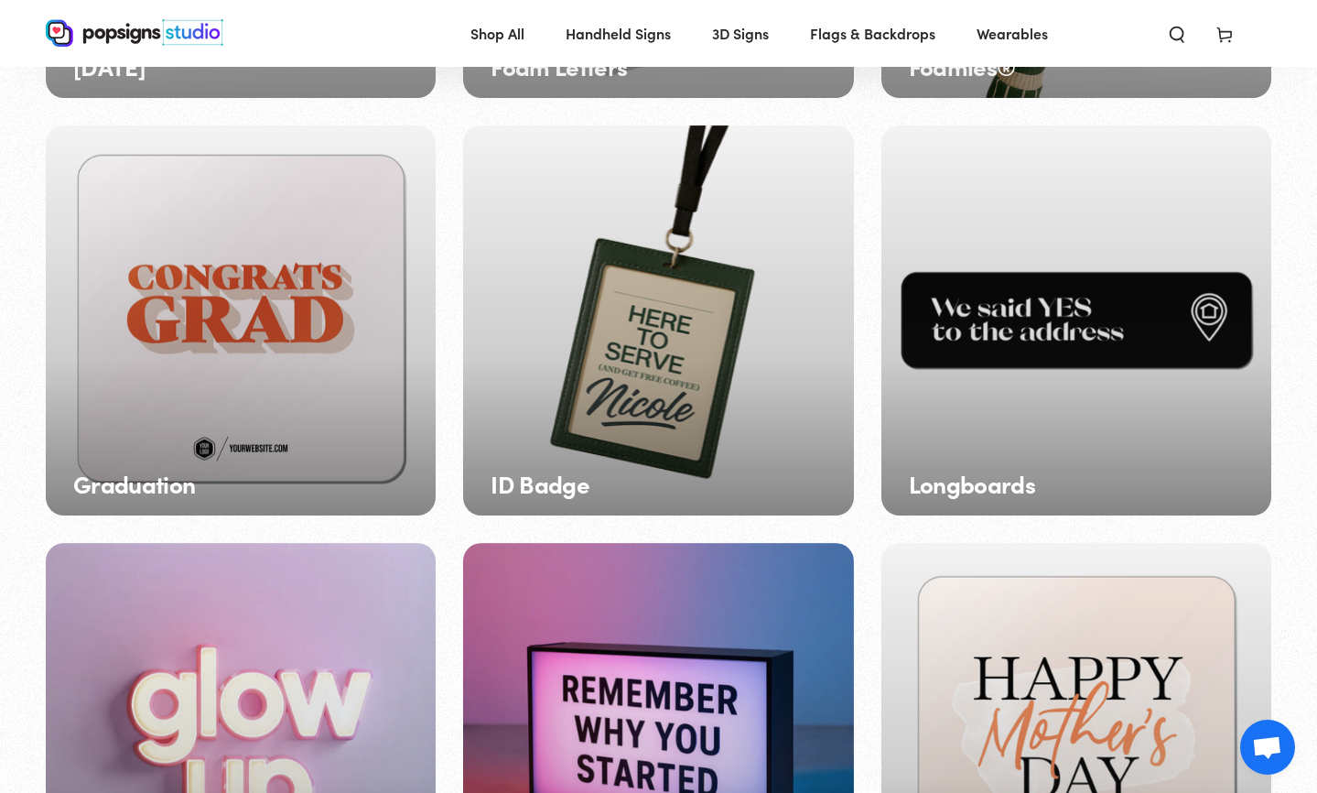
scroll to position [912, 0]
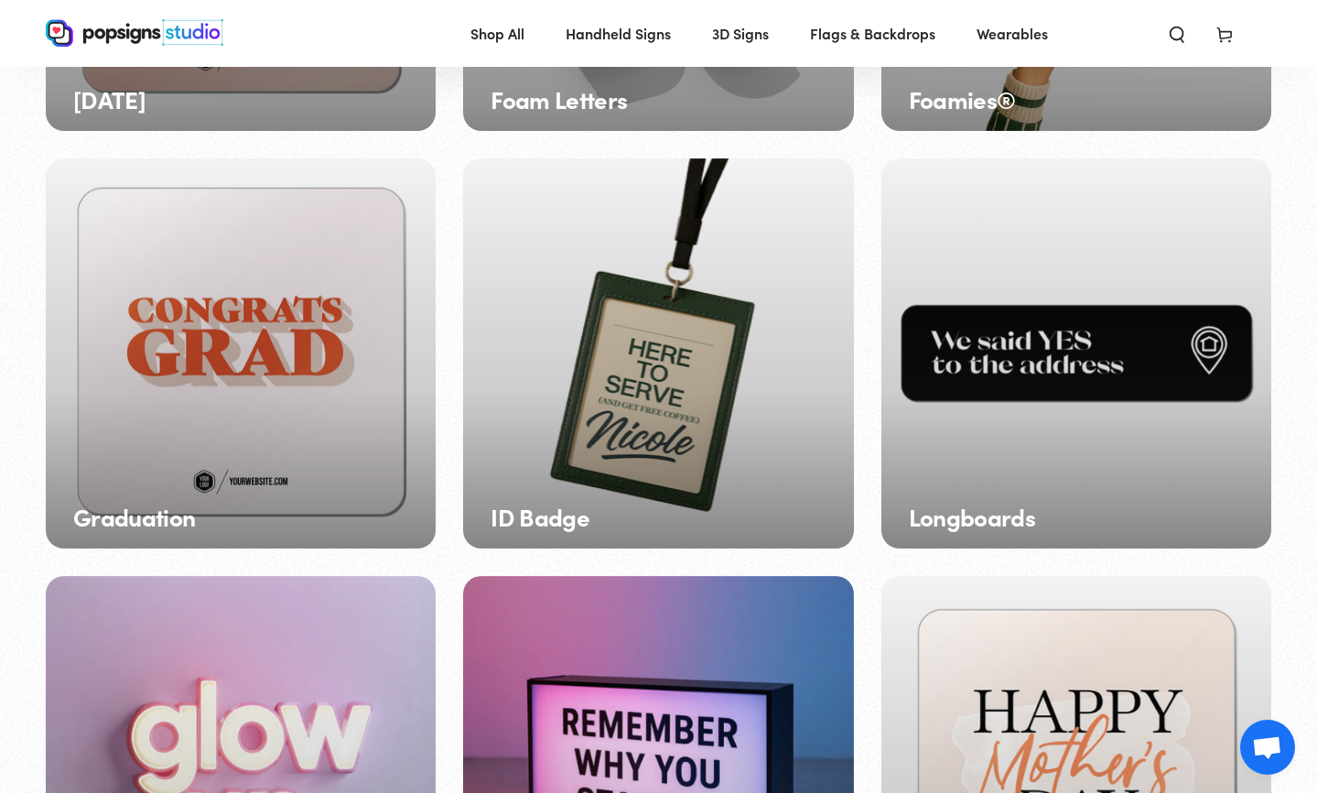
click at [330, 330] on div "Graduation" at bounding box center [241, 353] width 390 height 390
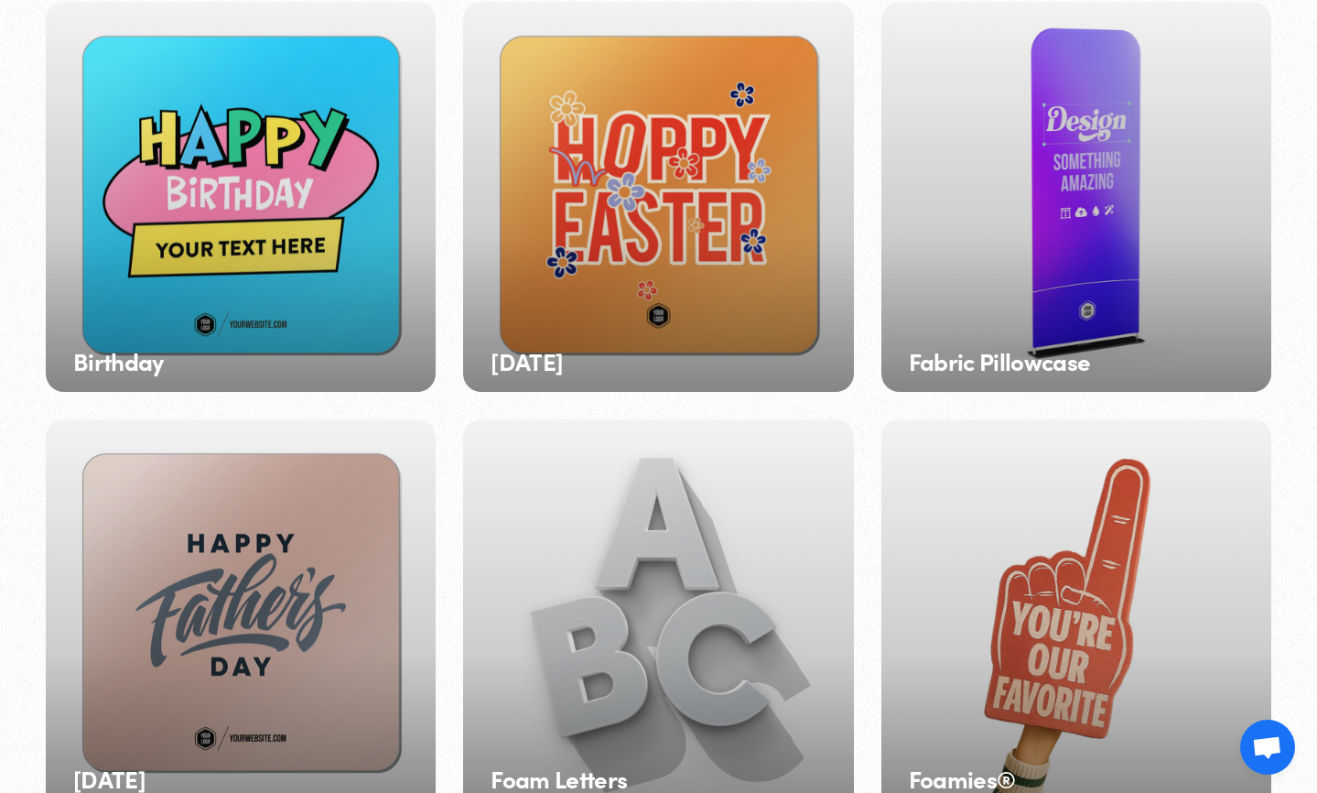
scroll to position [271, 0]
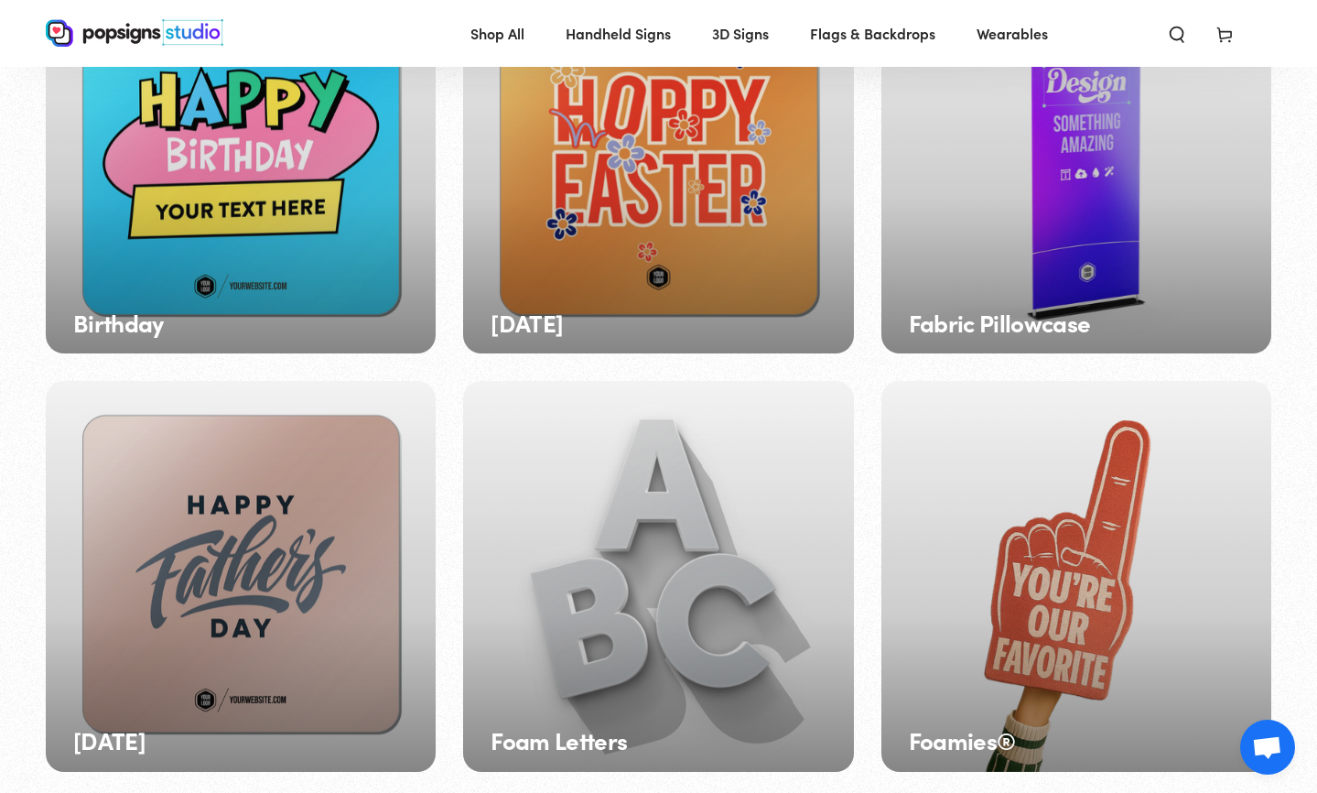
click at [734, 673] on div "Foam Letters" at bounding box center [658, 576] width 390 height 390
